Goal: Check status: Check status

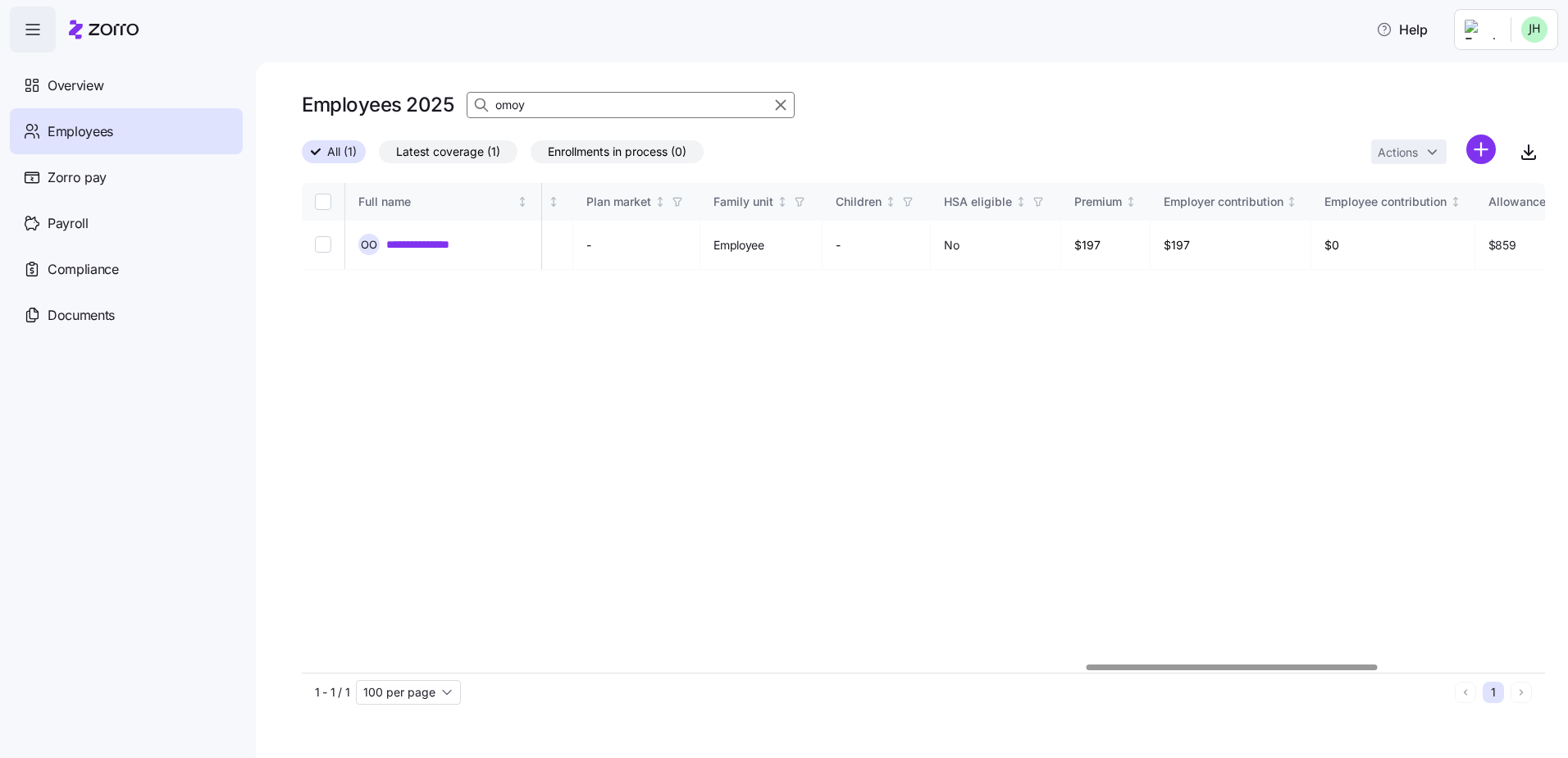
scroll to position [0, 3342]
click at [1232, 666] on div at bounding box center [923, 667] width 1243 height 10
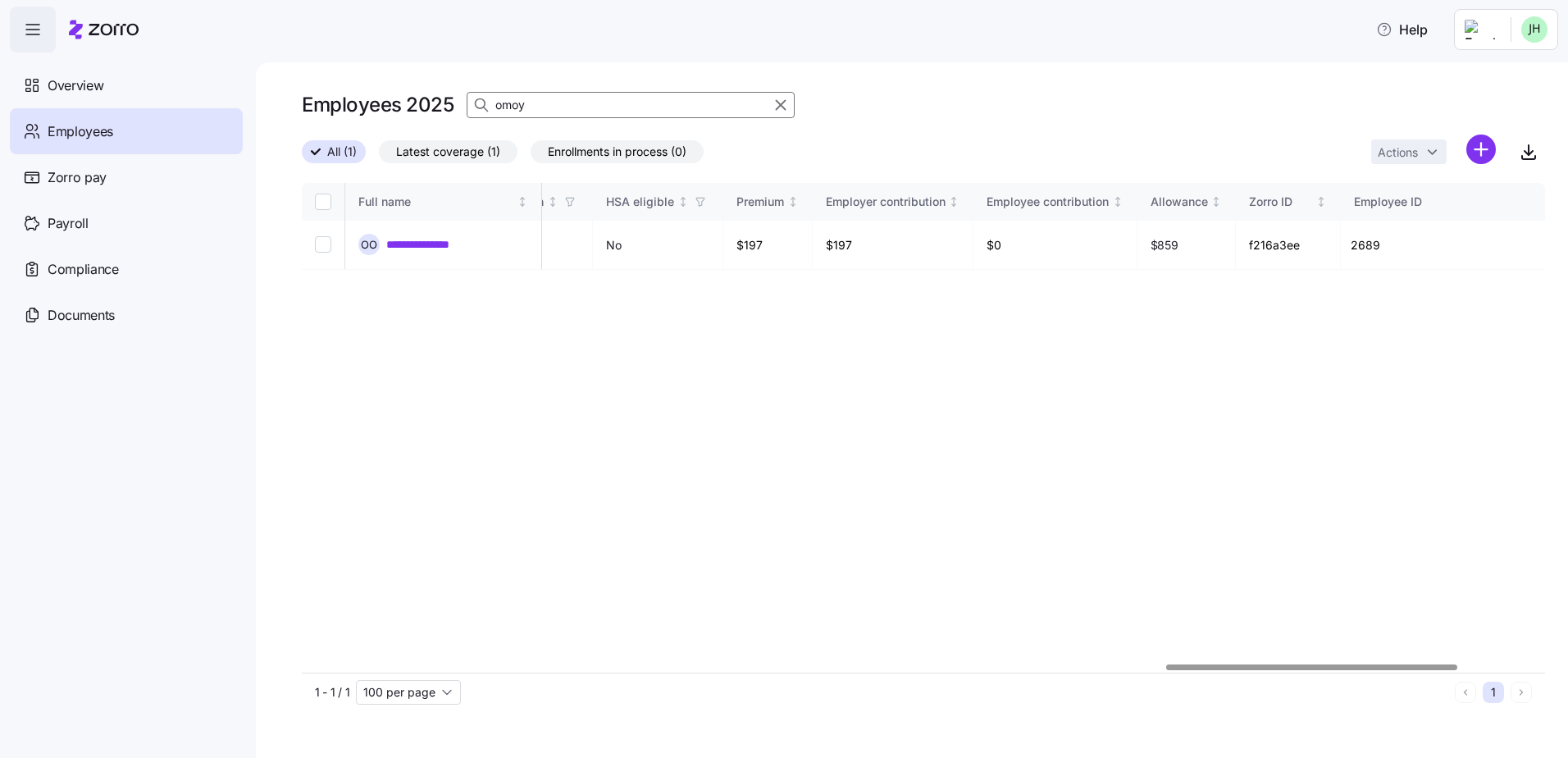
scroll to position [0, 3680]
click at [1226, 664] on div at bounding box center [1312, 667] width 291 height 6
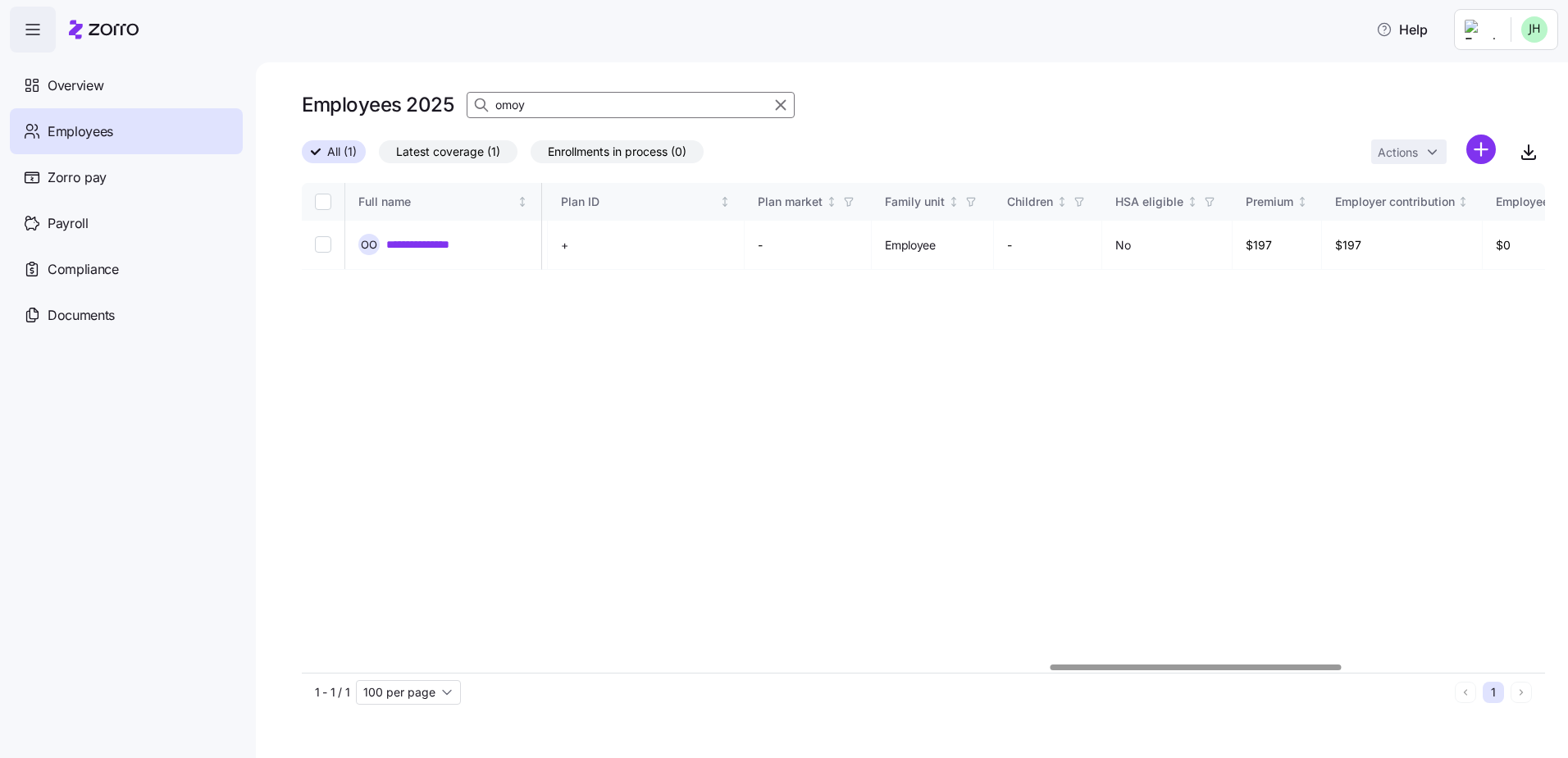
scroll to position [0, 2421]
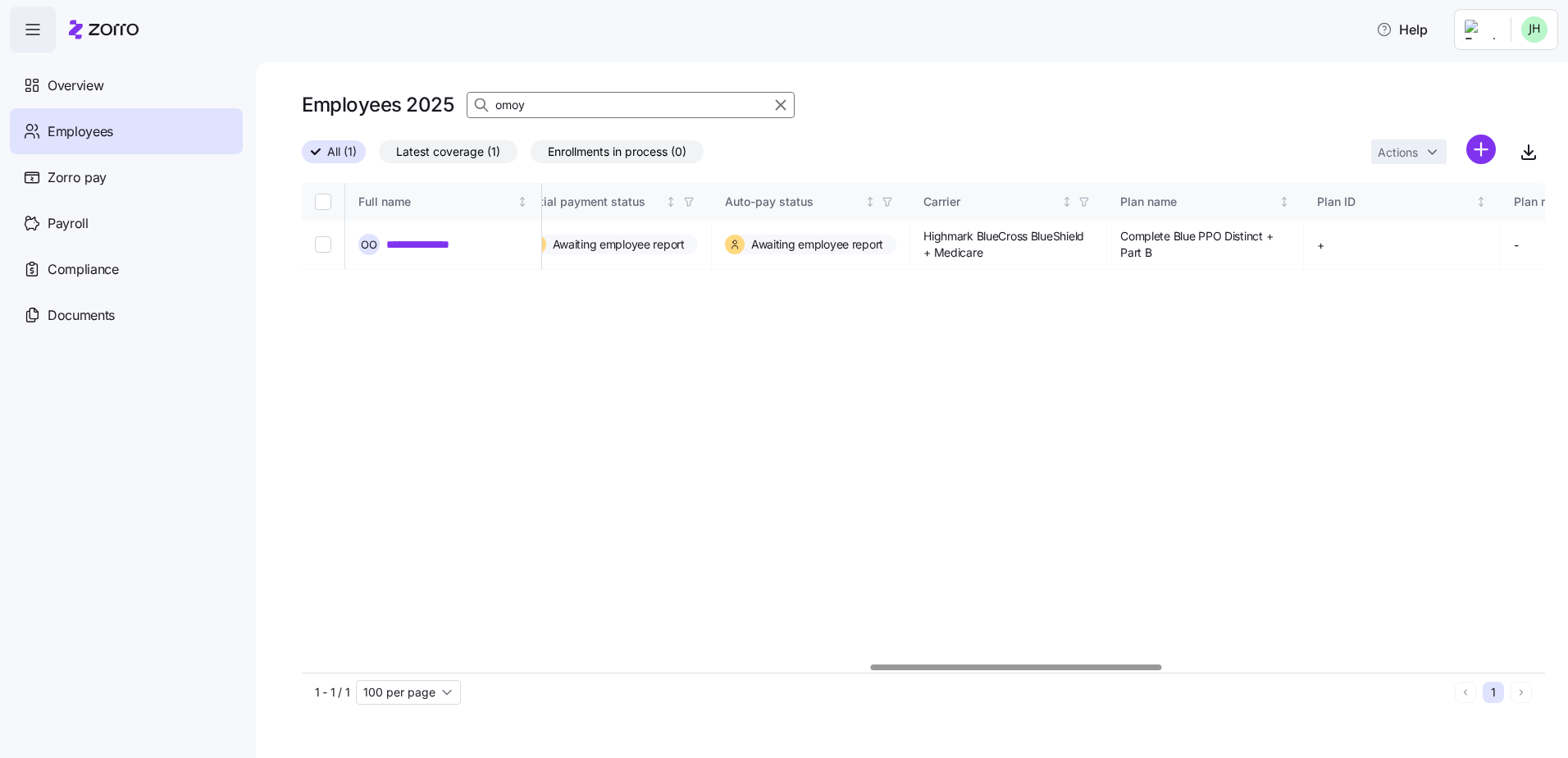
click at [938, 664] on div at bounding box center [1016, 667] width 291 height 6
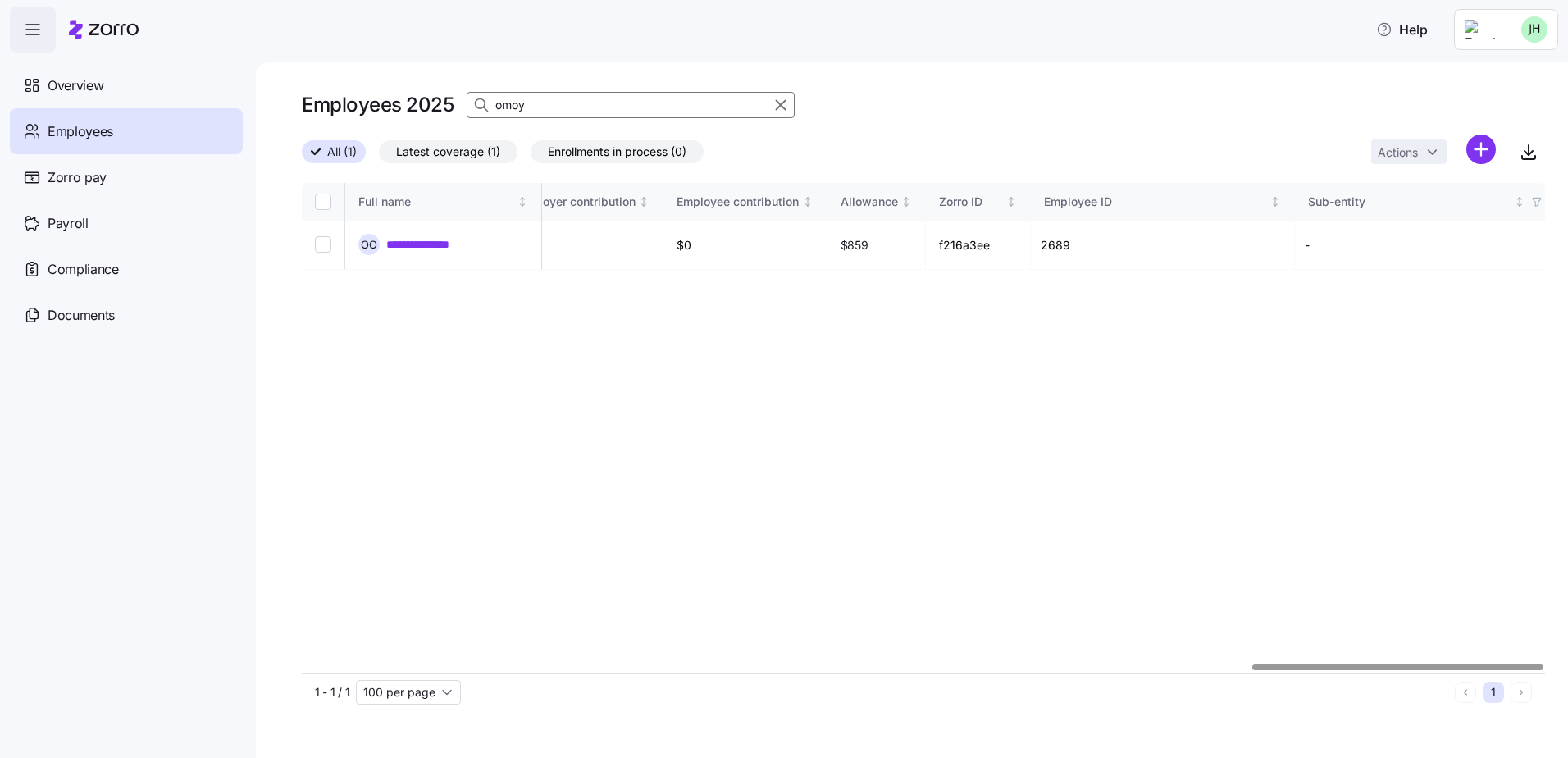
scroll to position [0, 4050]
click at [1414, 673] on div at bounding box center [923, 667] width 1243 height 10
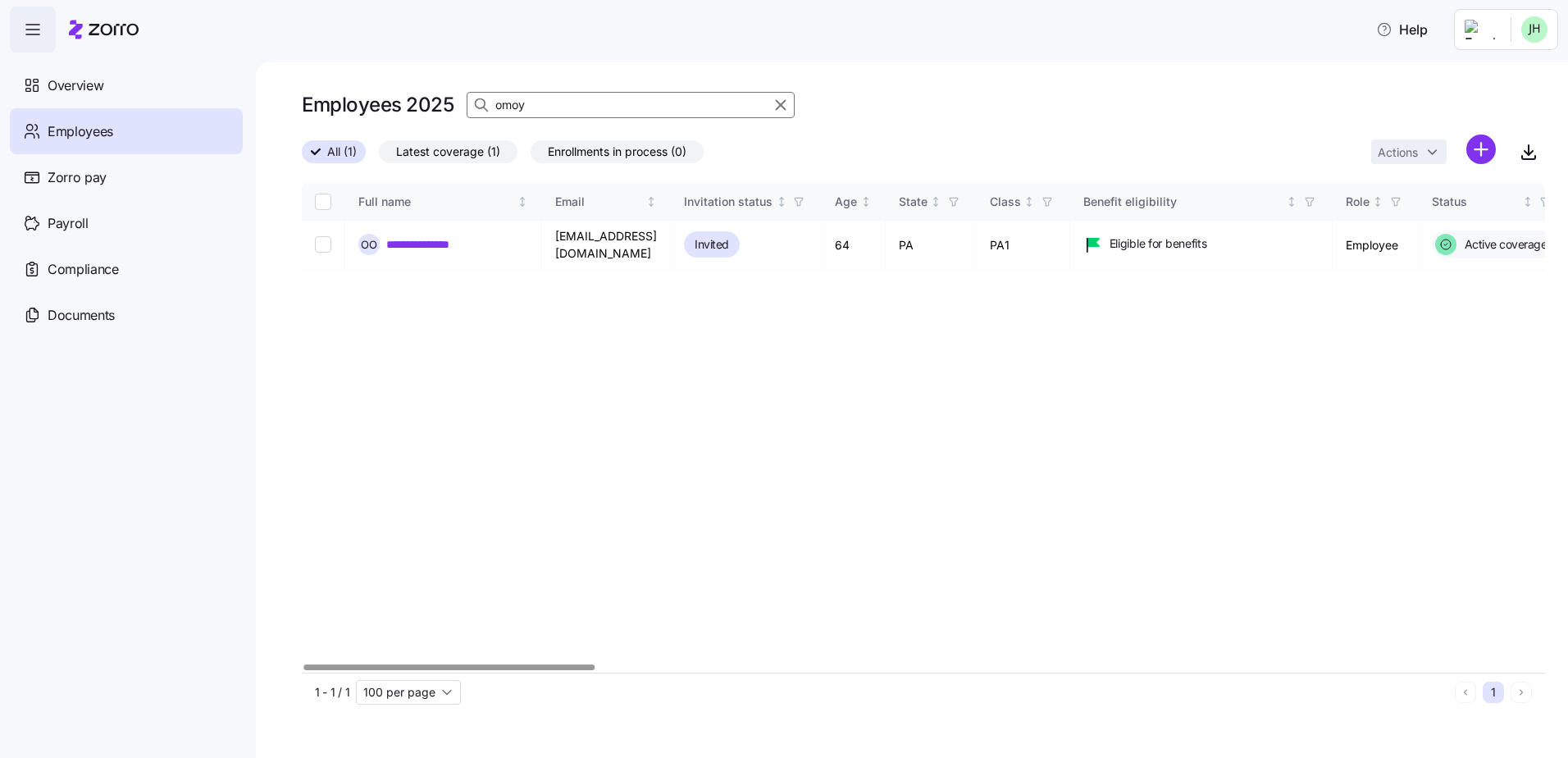
scroll to position [0, 270]
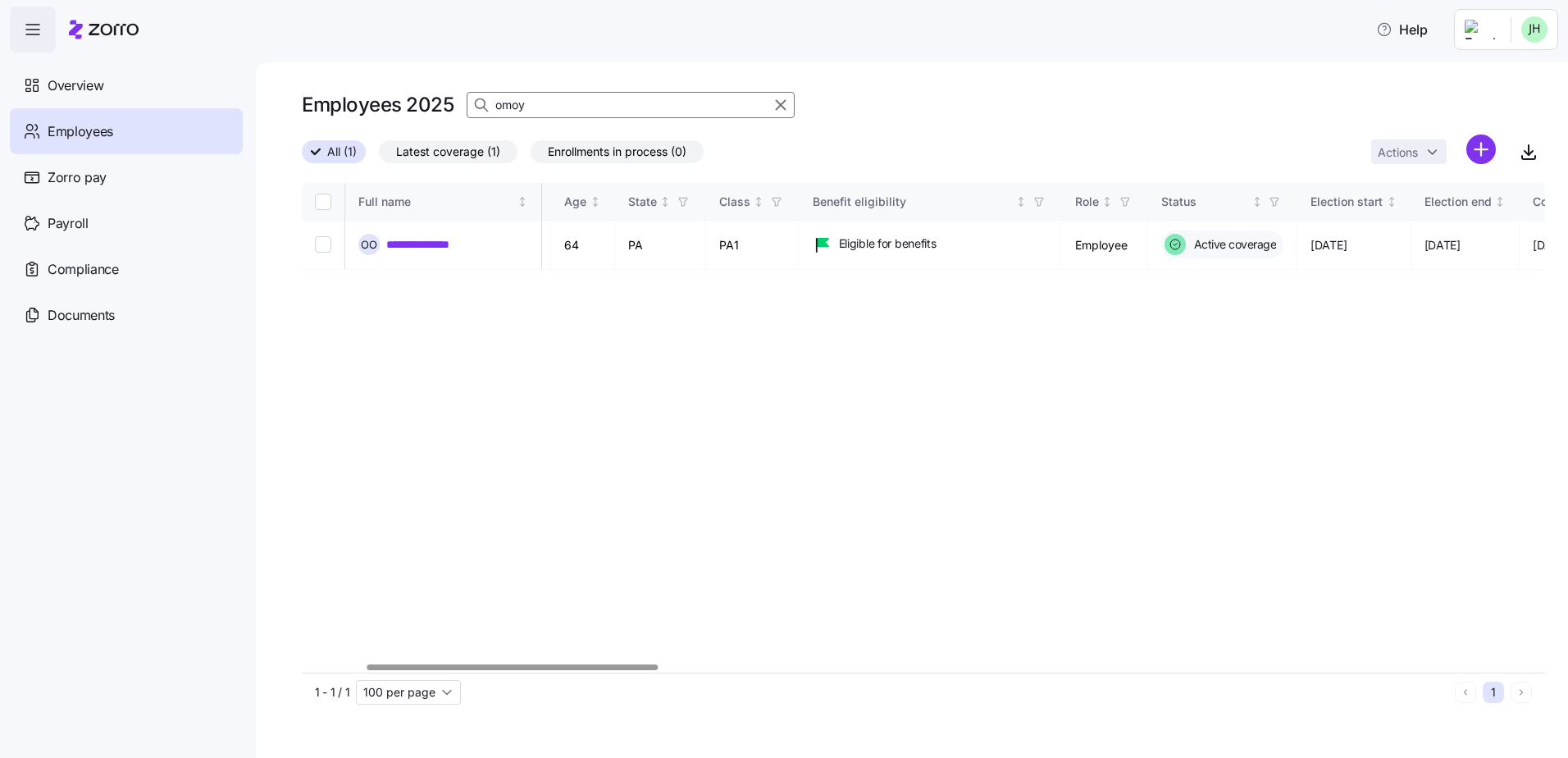
click at [400, 670] on div at bounding box center [513, 667] width 291 height 6
click at [435, 248] on link "**********" at bounding box center [437, 244] width 103 height 17
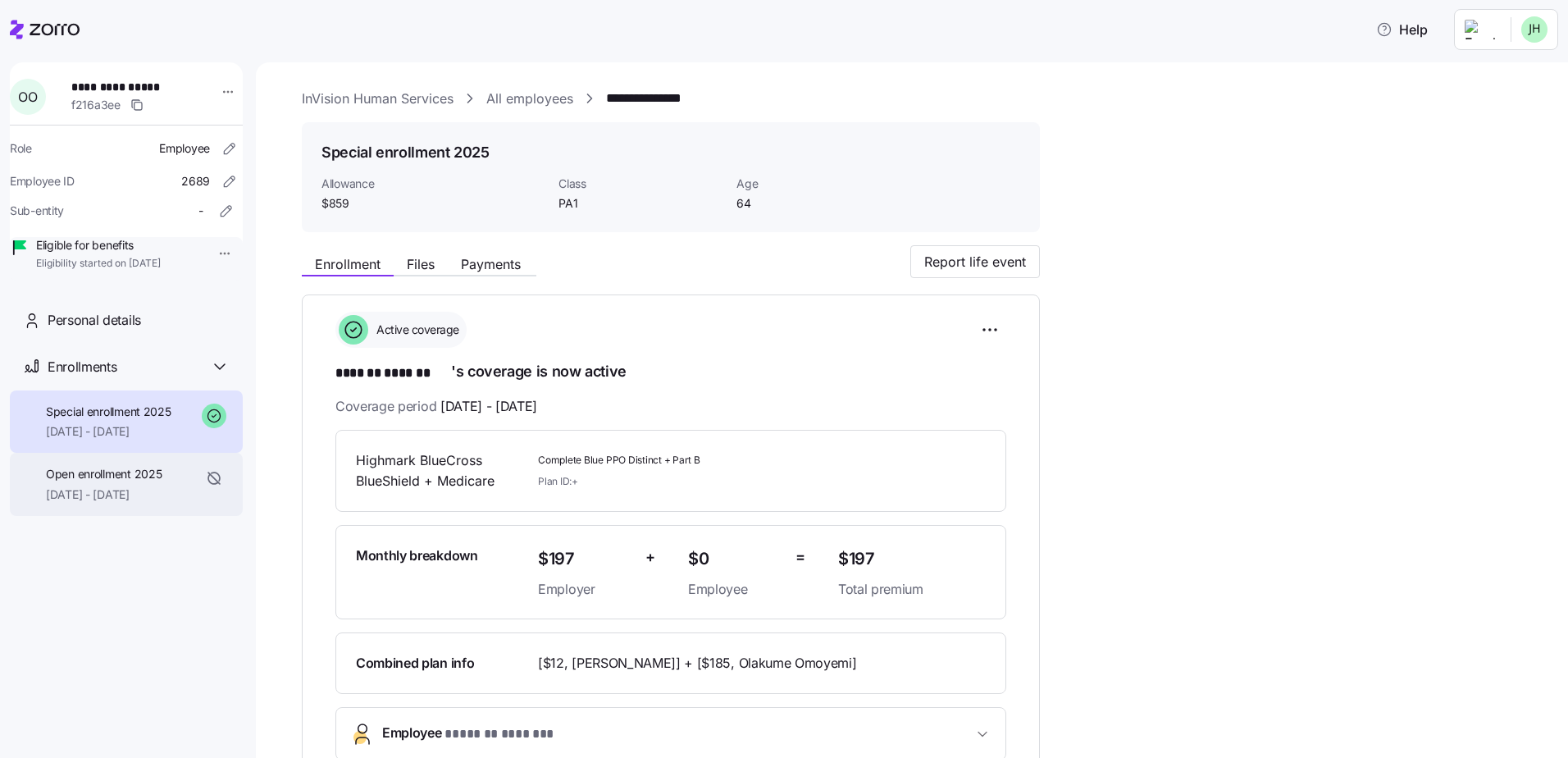
click at [143, 502] on span "[DATE] - [DATE]" at bounding box center [103, 495] width 116 height 17
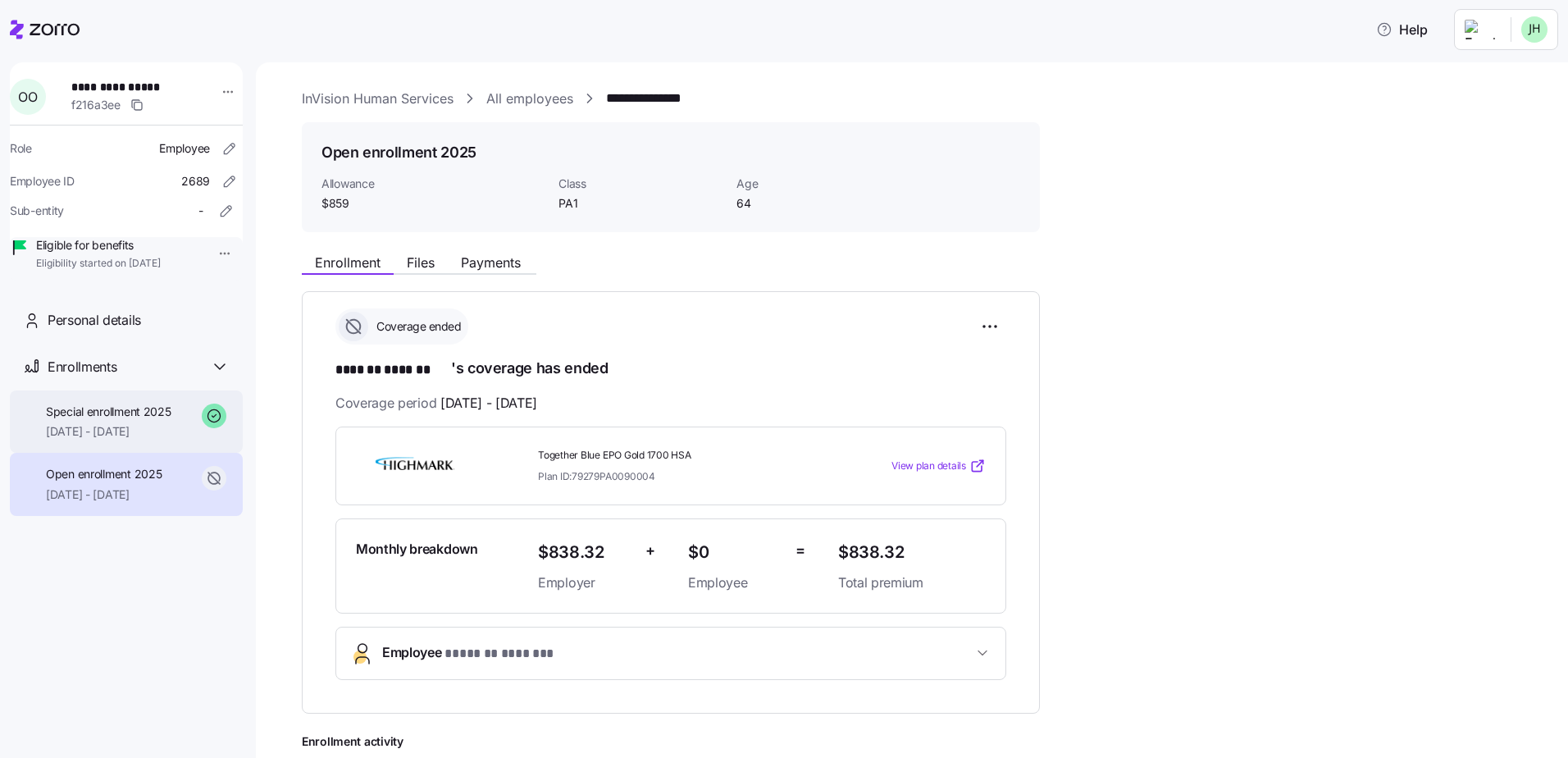
click at [99, 420] on span "Special enrollment 2025" at bounding box center [109, 411] width 125 height 17
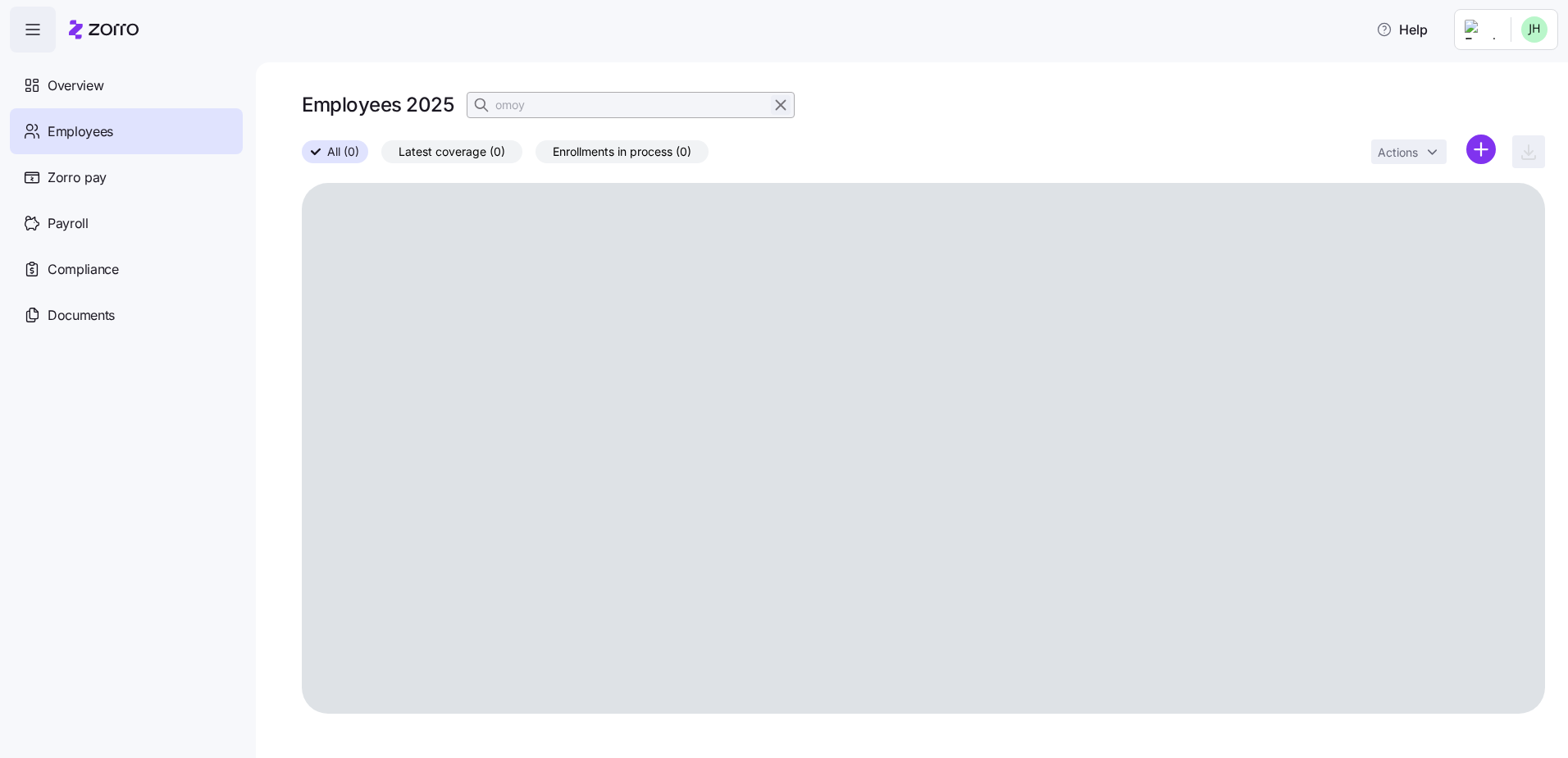
click at [778, 110] on icon "button" at bounding box center [781, 104] width 18 height 20
click at [498, 112] on span "button" at bounding box center [483, 105] width 31 height 31
click at [538, 103] on input at bounding box center [630, 105] width 328 height 26
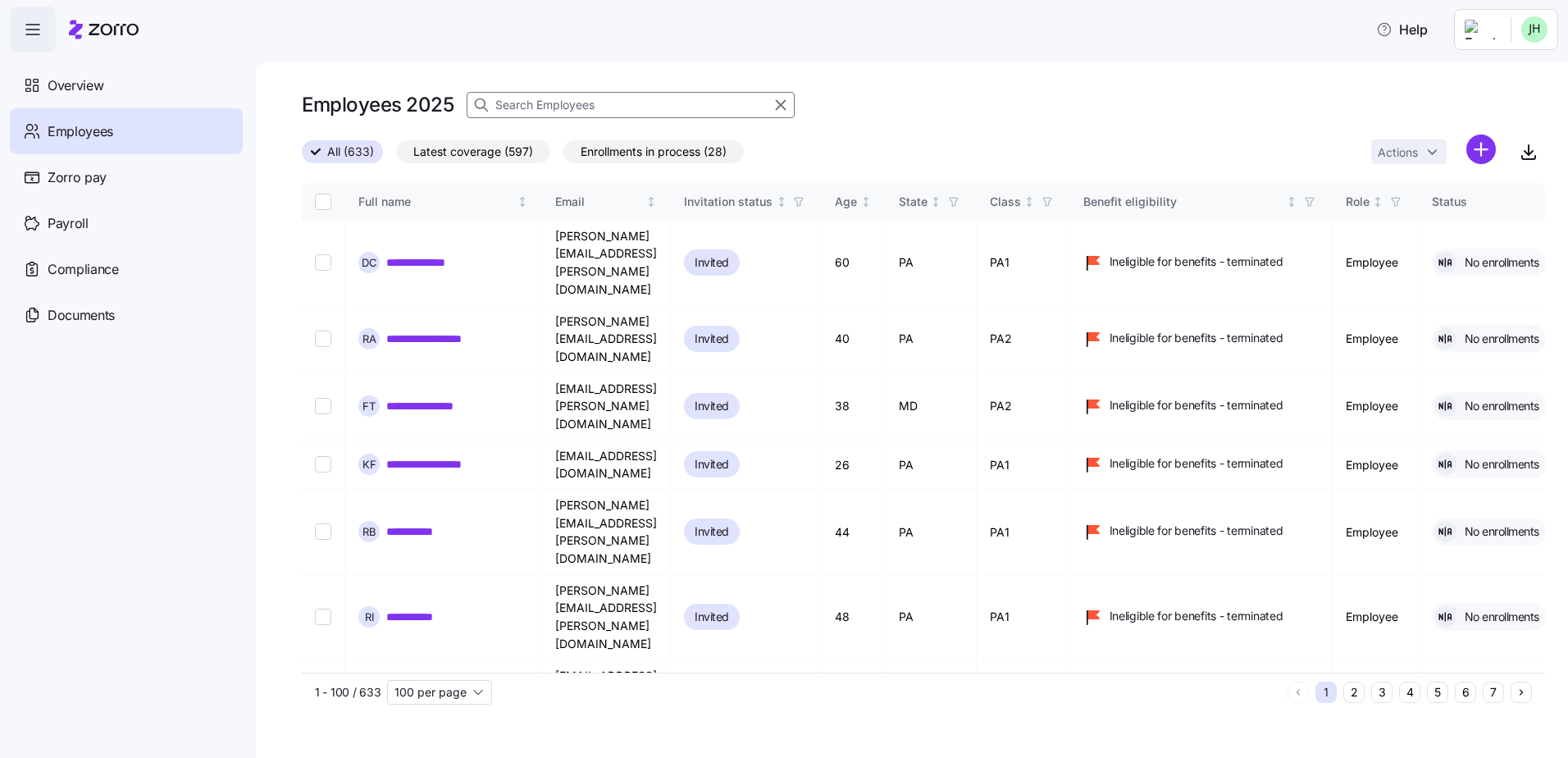
click at [563, 105] on input at bounding box center [630, 105] width 328 height 26
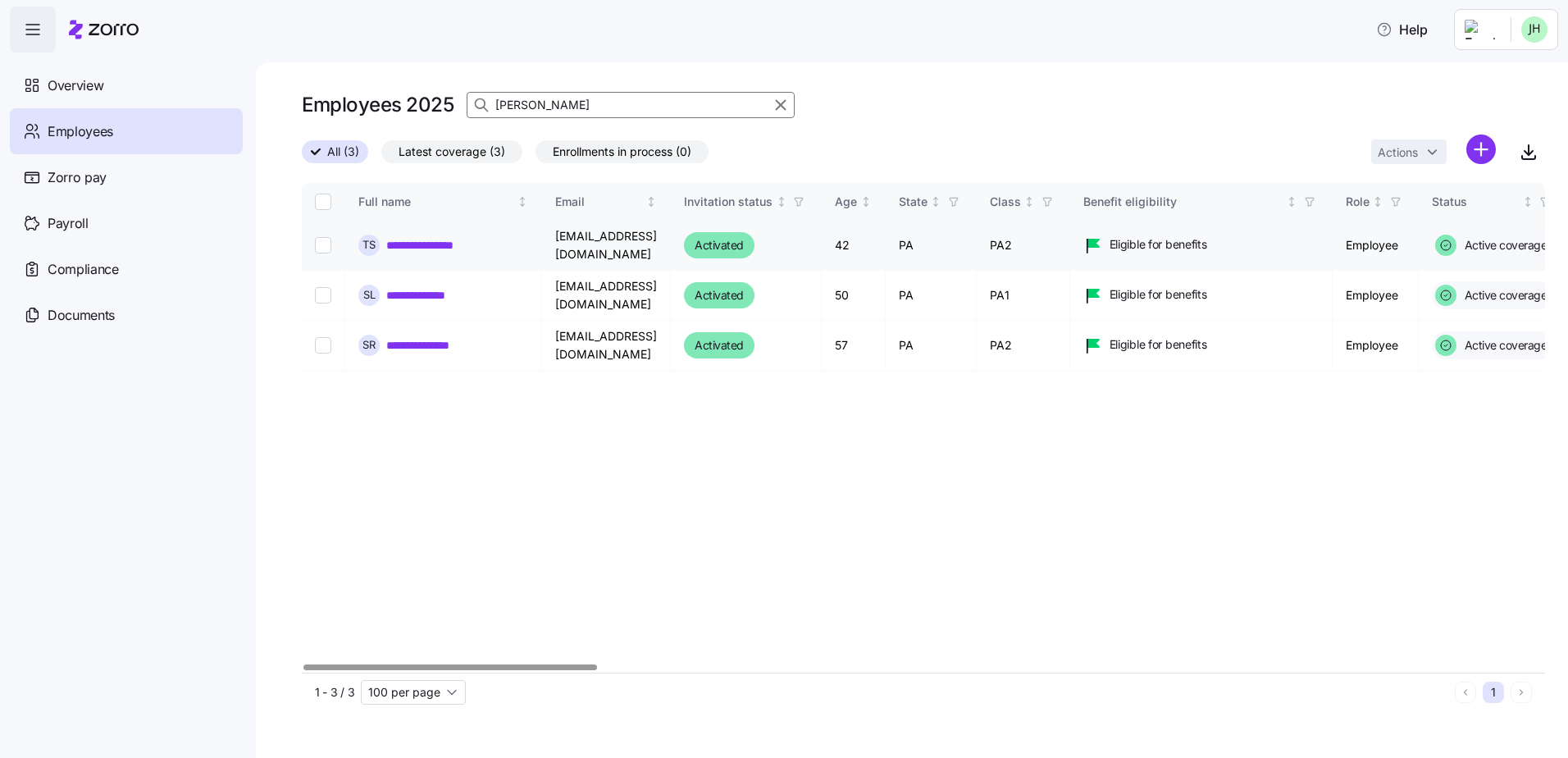
type input "[PERSON_NAME]"
click at [442, 246] on link "**********" at bounding box center [434, 245] width 96 height 17
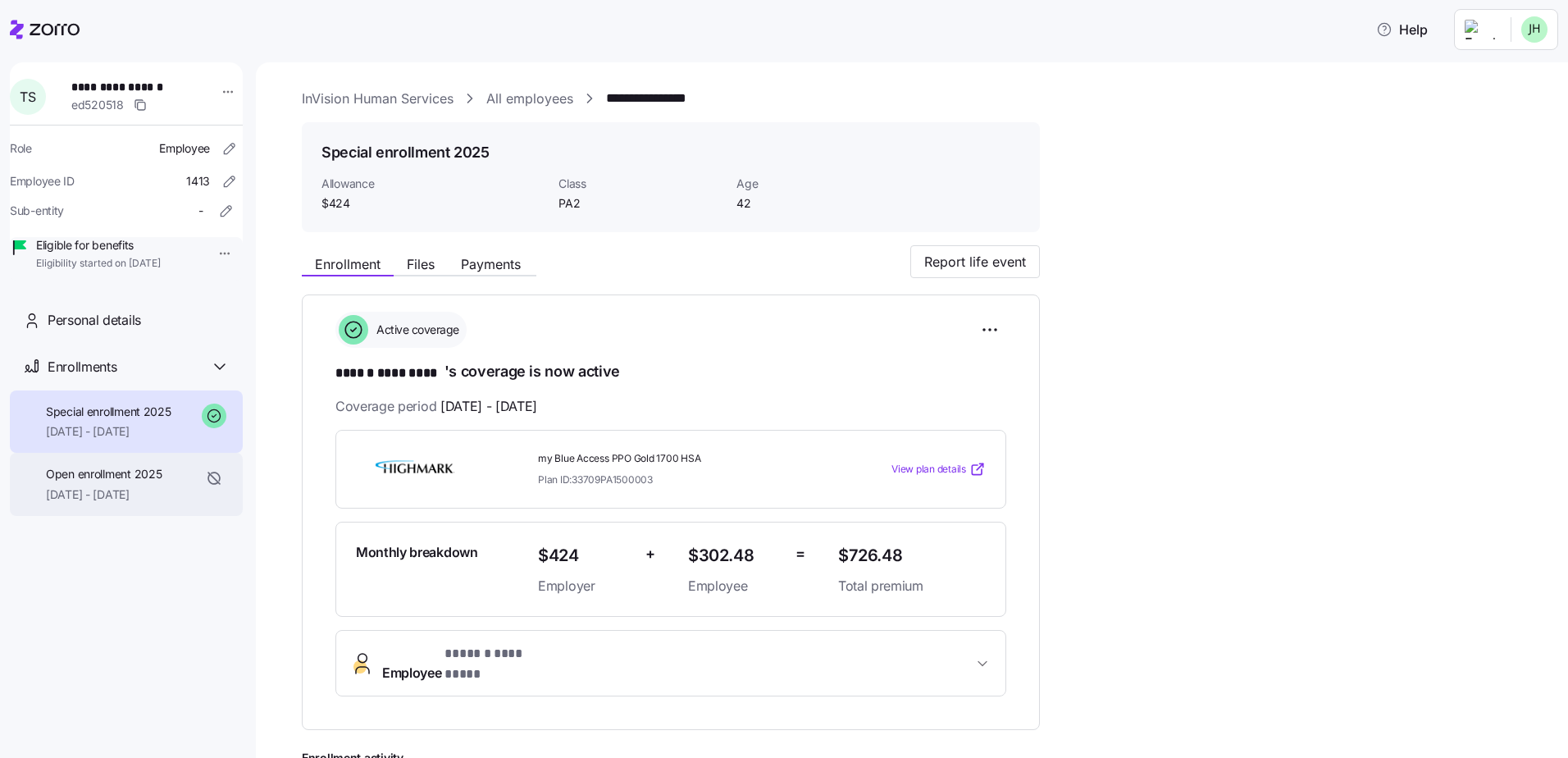
click at [116, 482] on span "Open enrollment 2025" at bounding box center [103, 474] width 116 height 17
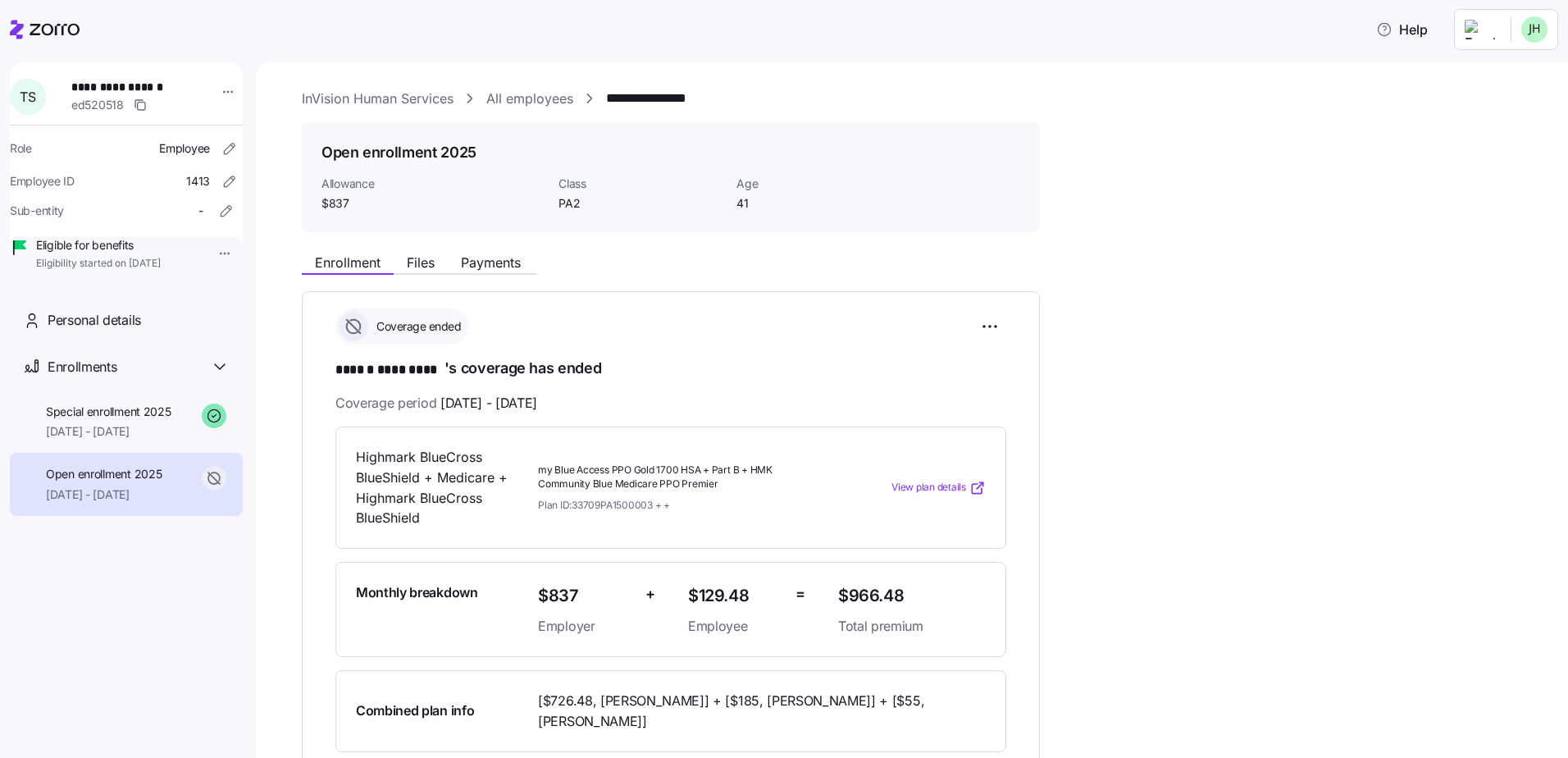
click at [117, 502] on span "[DATE] - [DATE]" at bounding box center [103, 495] width 116 height 17
click at [126, 440] on span "[DATE] - [DATE]" at bounding box center [109, 431] width 125 height 17
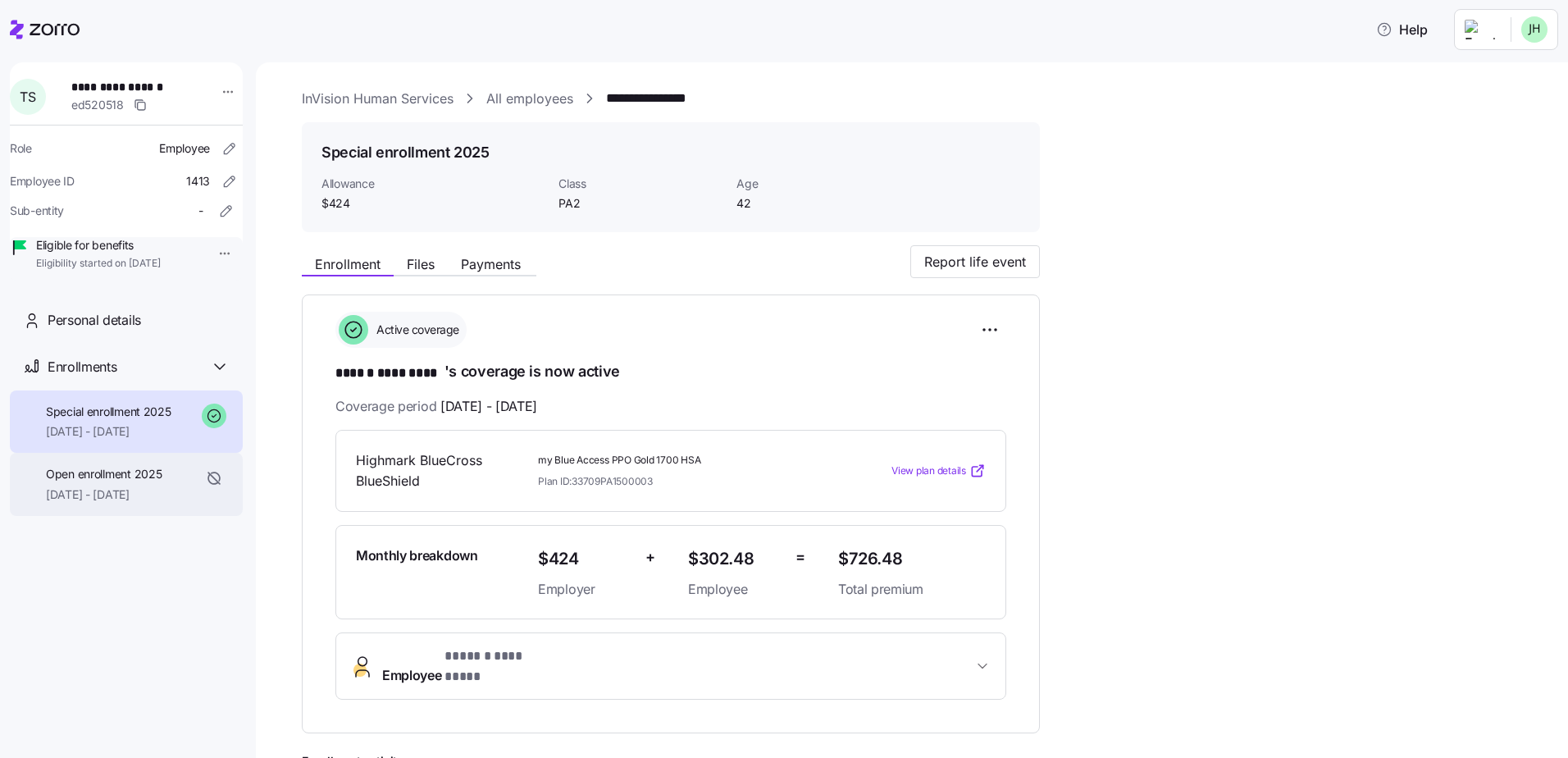
click at [101, 502] on span "[DATE] - [DATE]" at bounding box center [103, 495] width 116 height 17
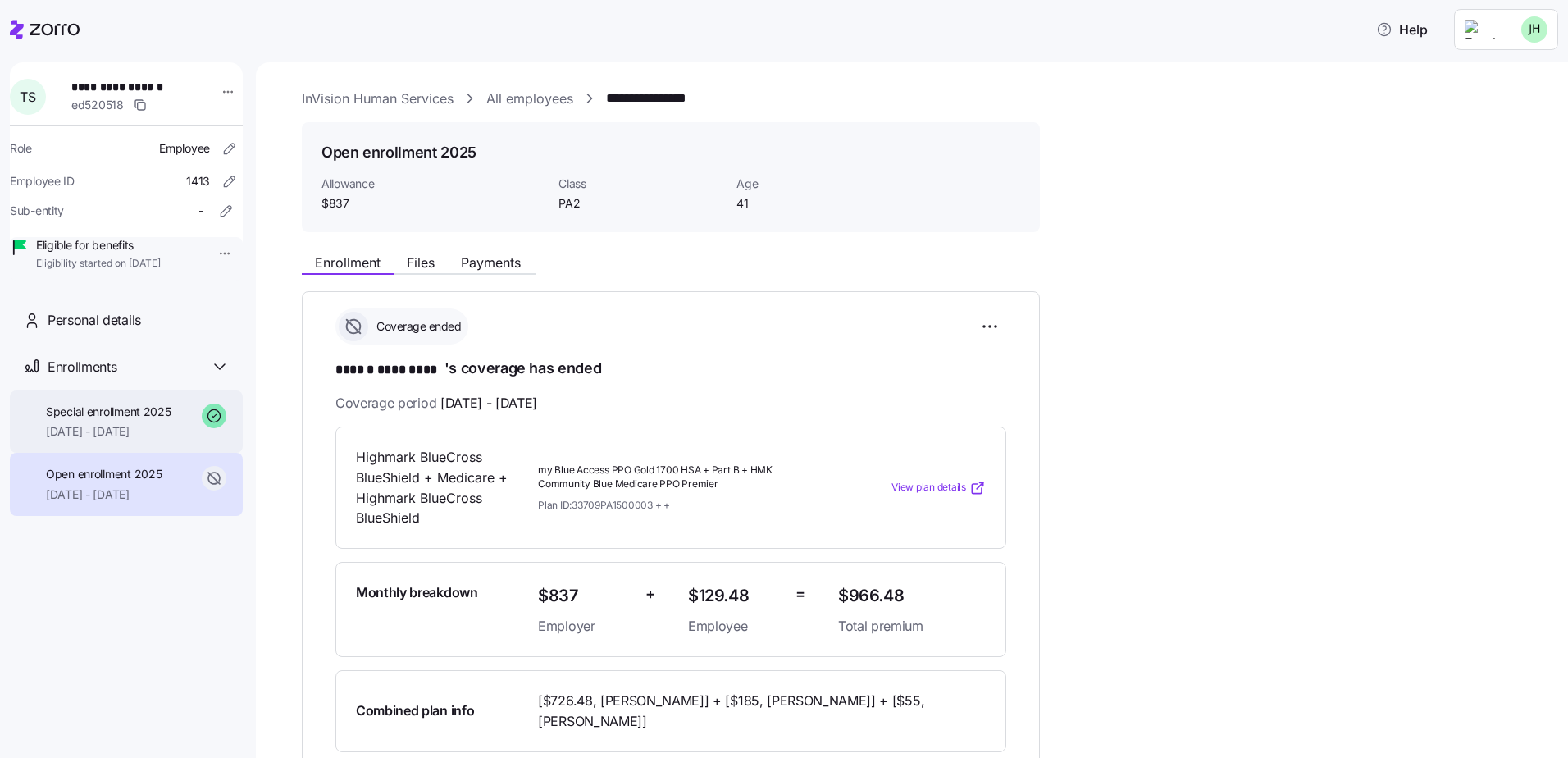
click at [151, 441] on div "Special enrollment 2025 [DATE] - [DATE]" at bounding box center [109, 422] width 125 height 37
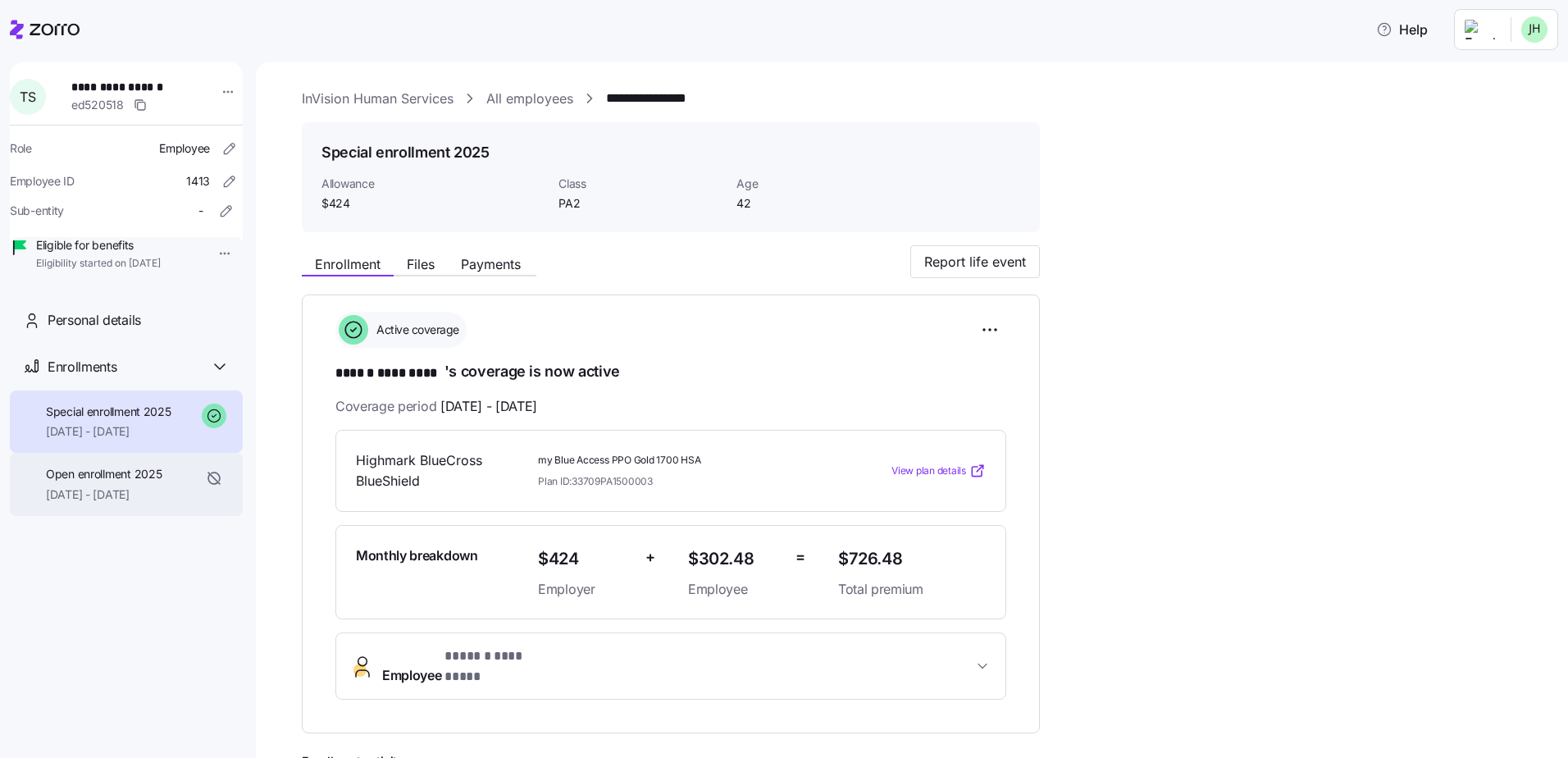
click at [114, 502] on span "[DATE] - [DATE]" at bounding box center [103, 495] width 116 height 17
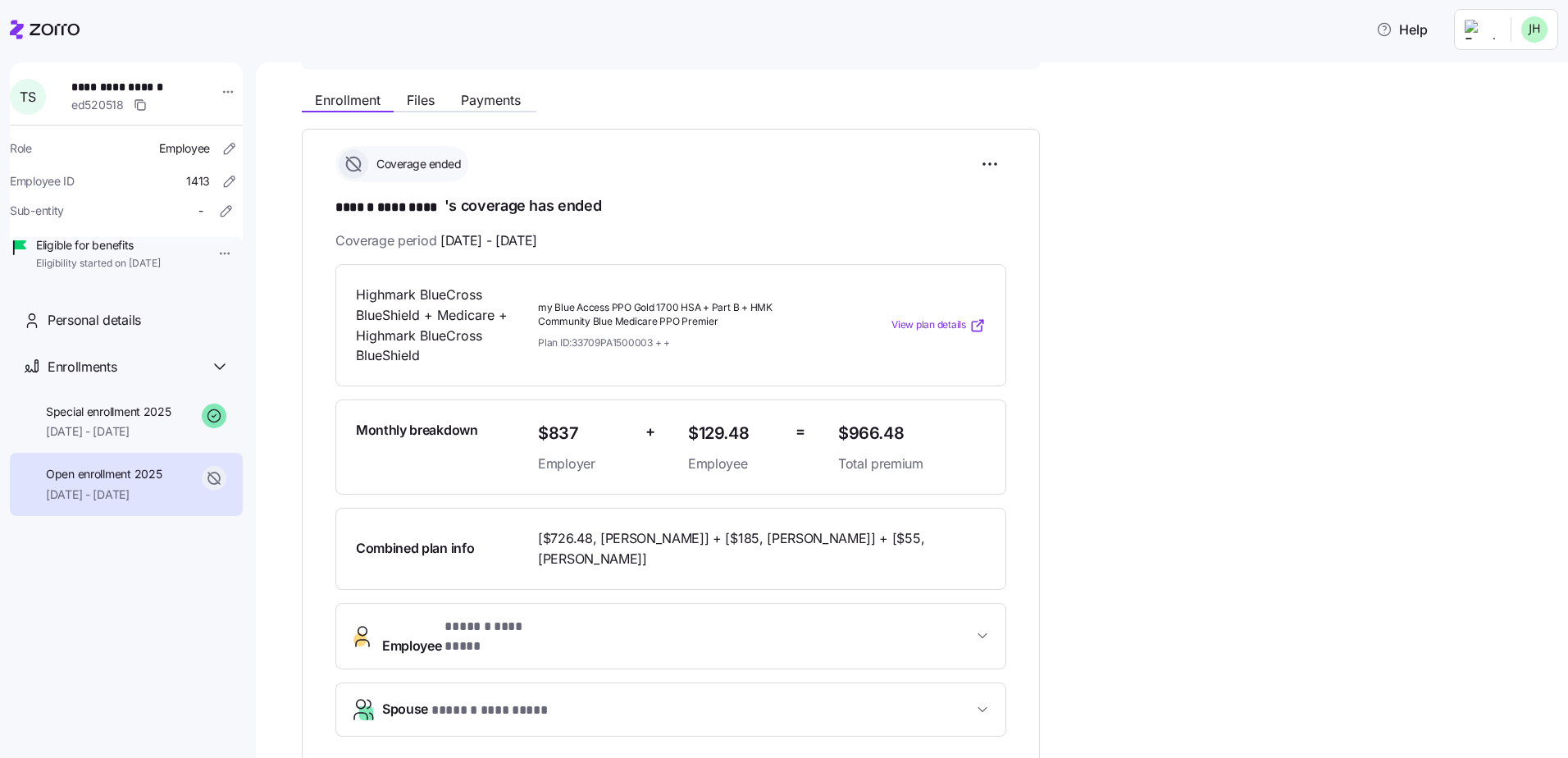
scroll to position [164, 0]
click at [103, 482] on span "Open enrollment 2025" at bounding box center [103, 474] width 116 height 17
click at [116, 440] on span "[DATE] - [DATE]" at bounding box center [109, 431] width 125 height 17
